Goal: Find specific page/section: Find specific page/section

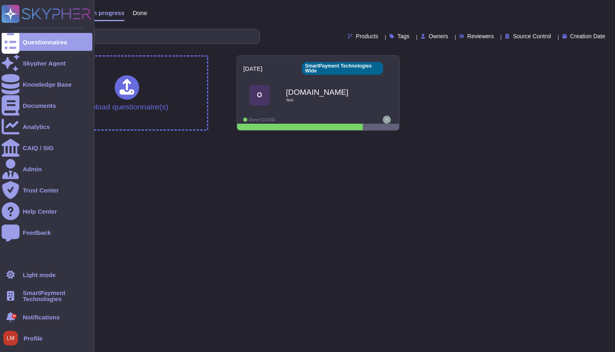
click at [32, 296] on span "SmartPayment Technologies" at bounding box center [58, 296] width 70 height 12
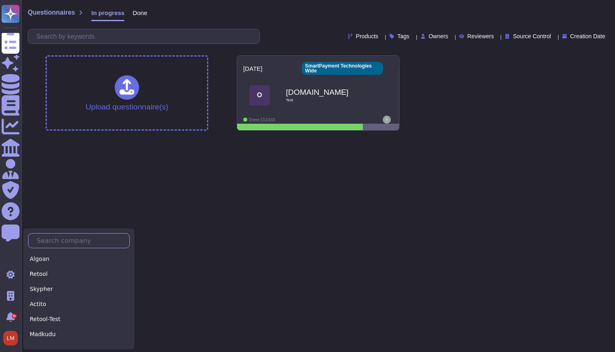
click at [73, 240] on input "text" at bounding box center [81, 241] width 97 height 14
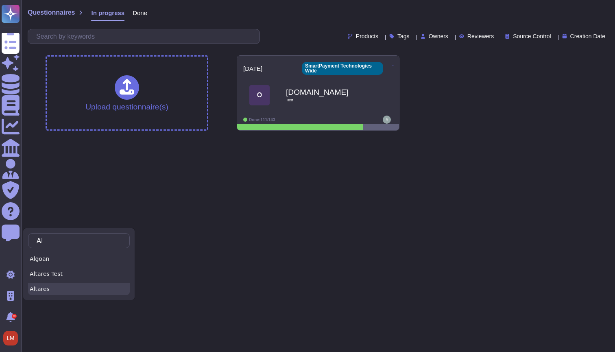
type input "Al"
click at [58, 293] on div "Altares" at bounding box center [79, 289] width 102 height 12
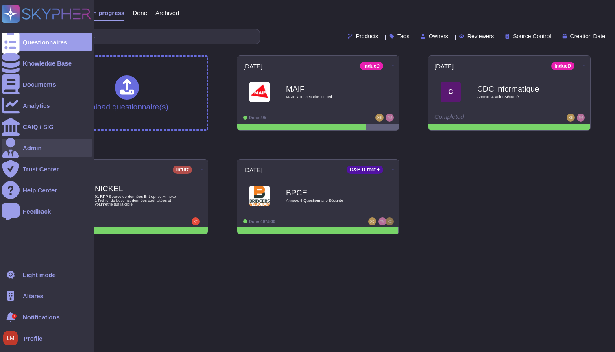
click at [15, 149] on div at bounding box center [11, 148] width 18 height 18
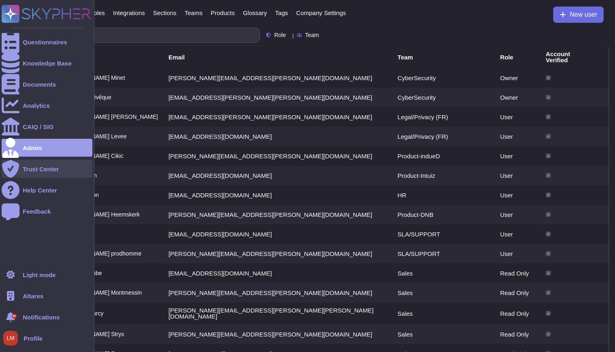
click at [33, 173] on div "Trust Center" at bounding box center [47, 169] width 91 height 18
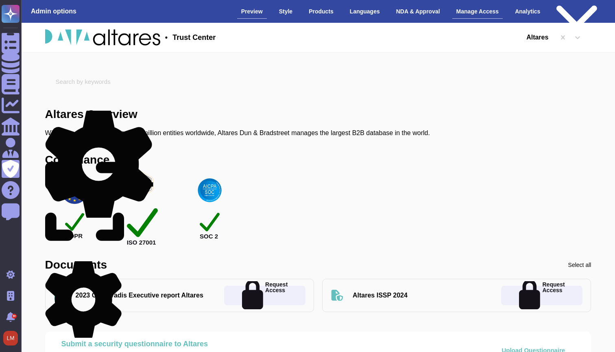
click at [453, 14] on div "Manage Access" at bounding box center [478, 11] width 51 height 14
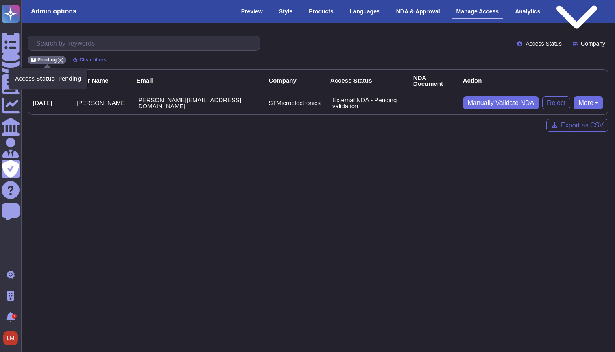
click at [61, 58] on icon at bounding box center [60, 60] width 5 height 5
